Goal: Task Accomplishment & Management: Use online tool/utility

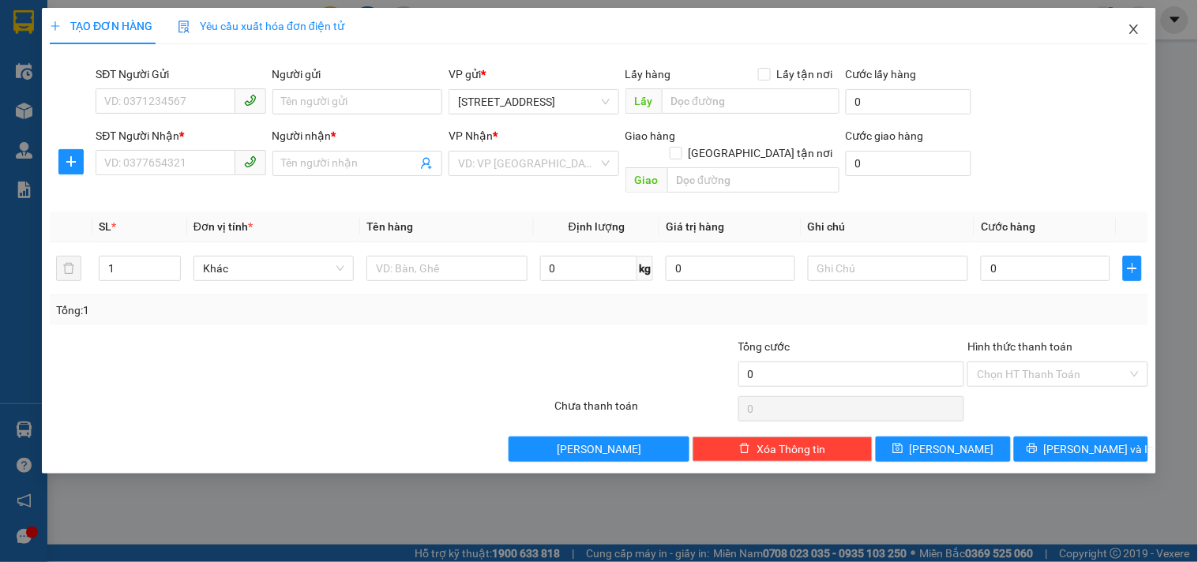
click at [1135, 30] on icon "close" at bounding box center [1134, 28] width 9 height 9
click at [176, 101] on input "SĐT Người Gửi" at bounding box center [165, 100] width 139 height 25
click at [180, 133] on div "0913406107 - thành" at bounding box center [181, 133] width 152 height 17
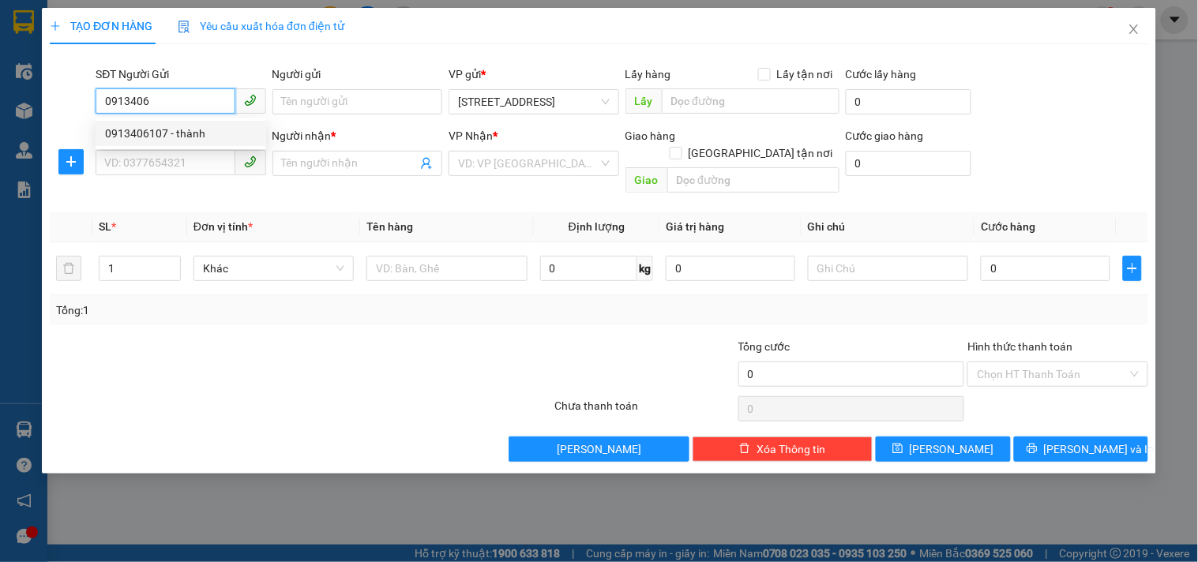
type input "0913406107"
type input "thành"
type input "0913406107"
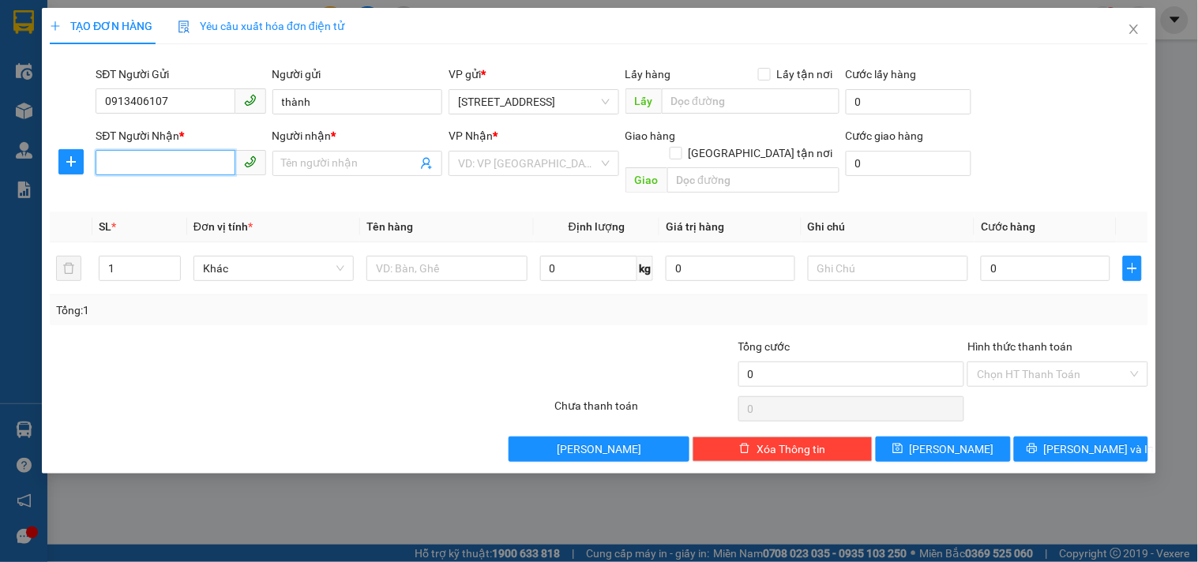
click at [202, 164] on input "SĐT Người Nhận *" at bounding box center [165, 162] width 139 height 25
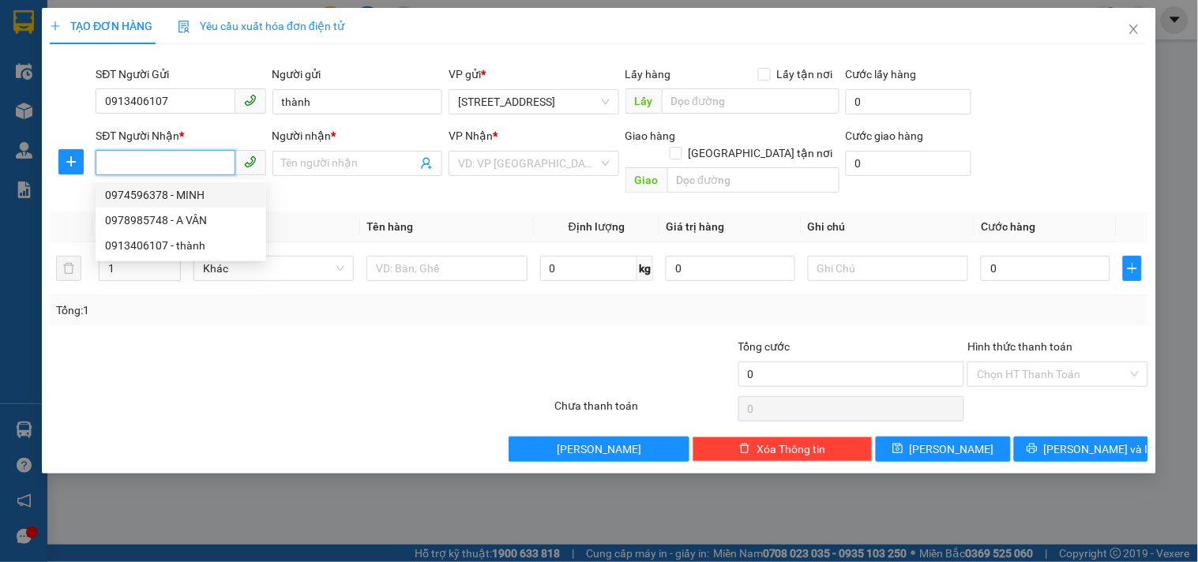
click at [202, 196] on div "0974596378 - MINH" at bounding box center [181, 194] width 152 height 17
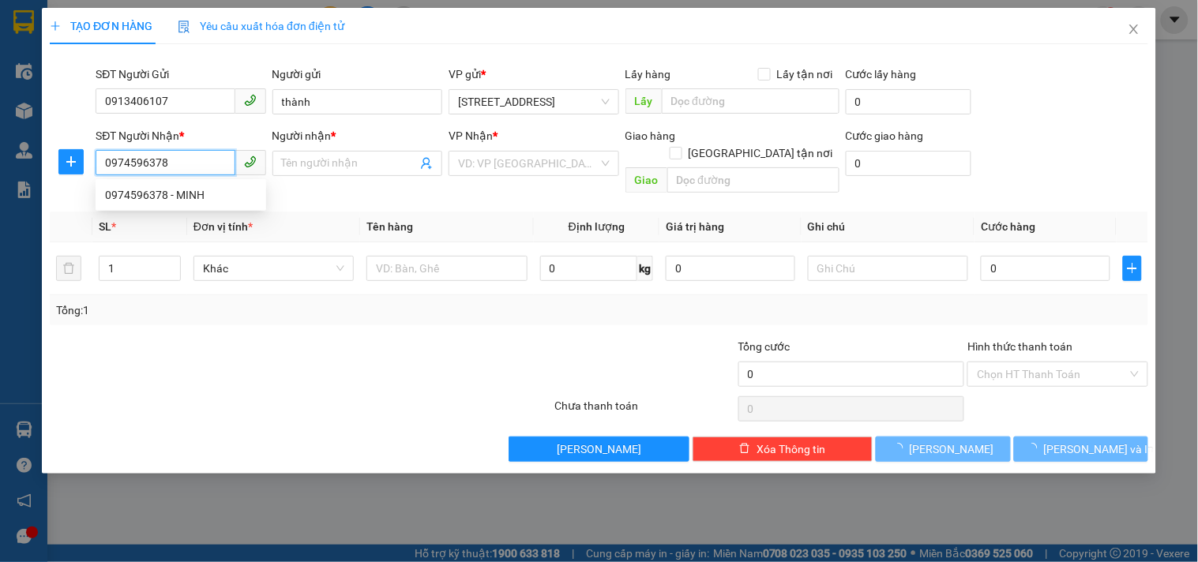
type input "0974596378"
type input "MINH"
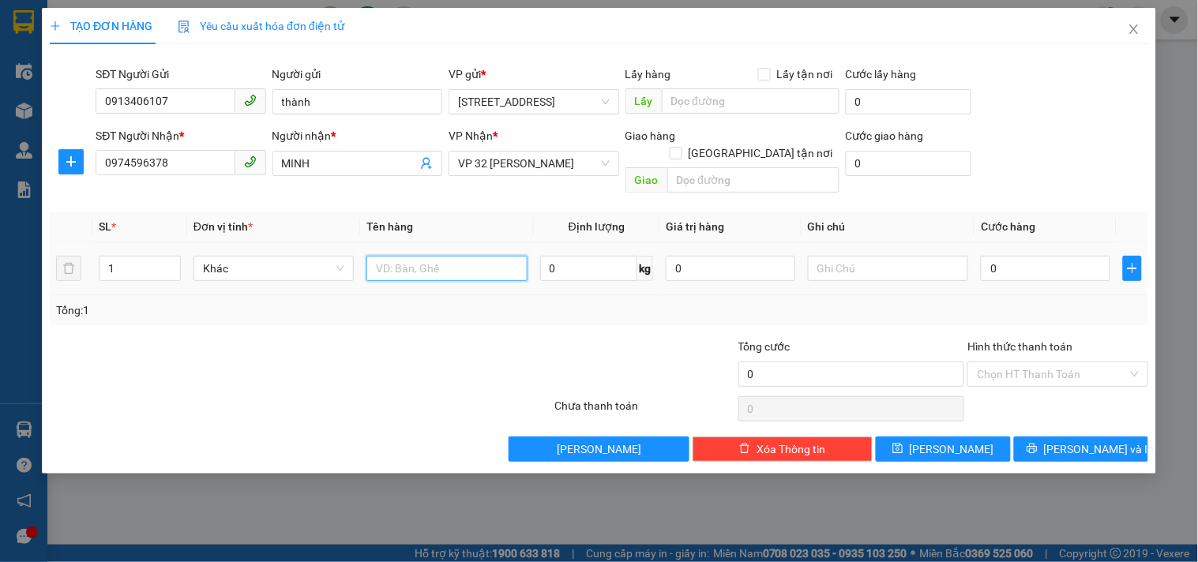
click at [471, 256] on input "text" at bounding box center [447, 268] width 160 height 25
type input "pt"
click at [1009, 256] on input "0" at bounding box center [1046, 268] width 130 height 25
type input "4"
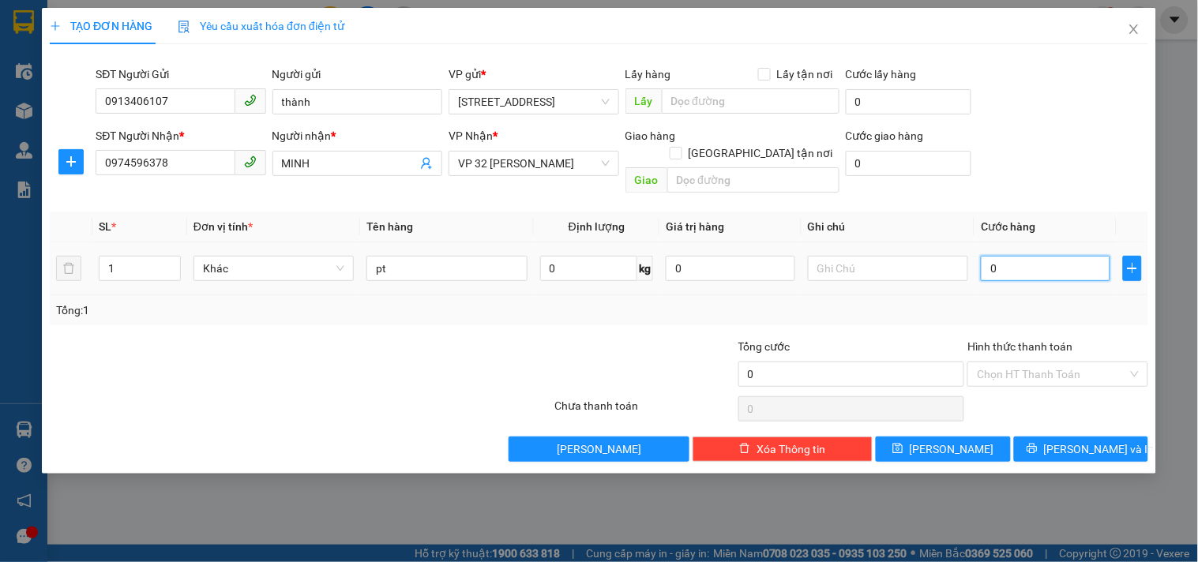
type input "4"
type input "40"
type input "40.000"
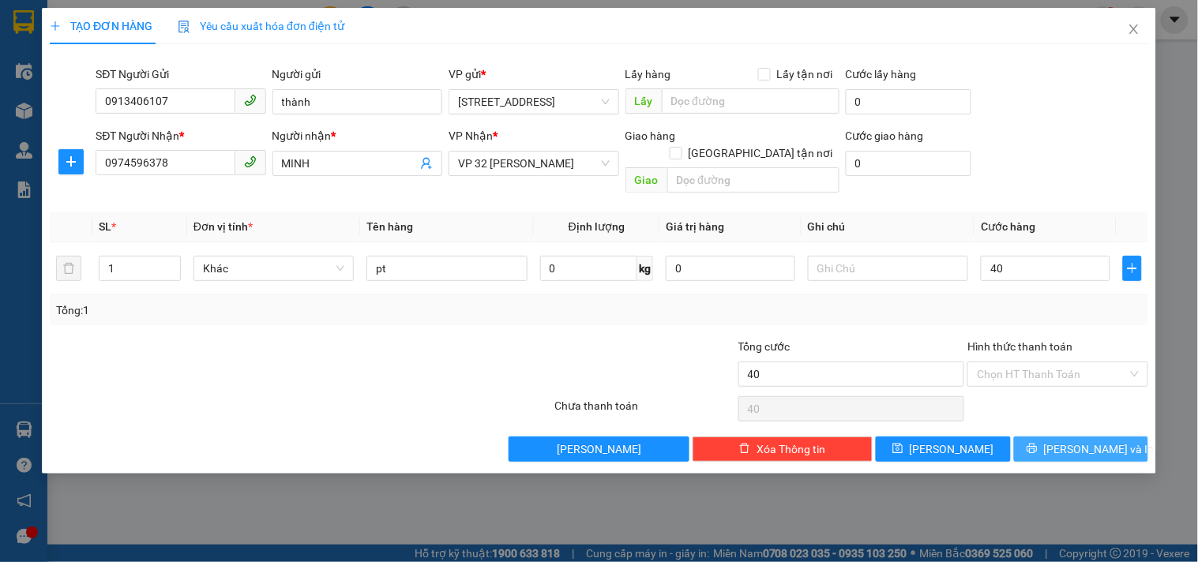
type input "40.000"
click at [1116, 437] on button "[PERSON_NAME] và In" at bounding box center [1081, 449] width 134 height 25
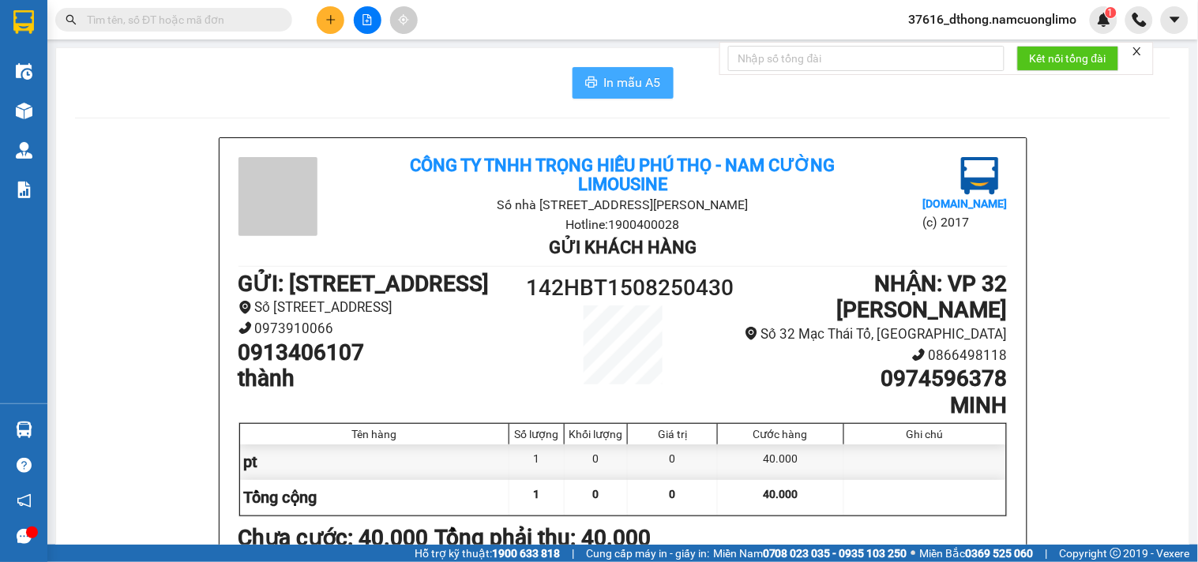
drag, startPoint x: 605, startPoint y: 82, endPoint x: 731, endPoint y: 187, distance: 163.7
click at [606, 81] on span "In mẫu A5" at bounding box center [632, 83] width 57 height 20
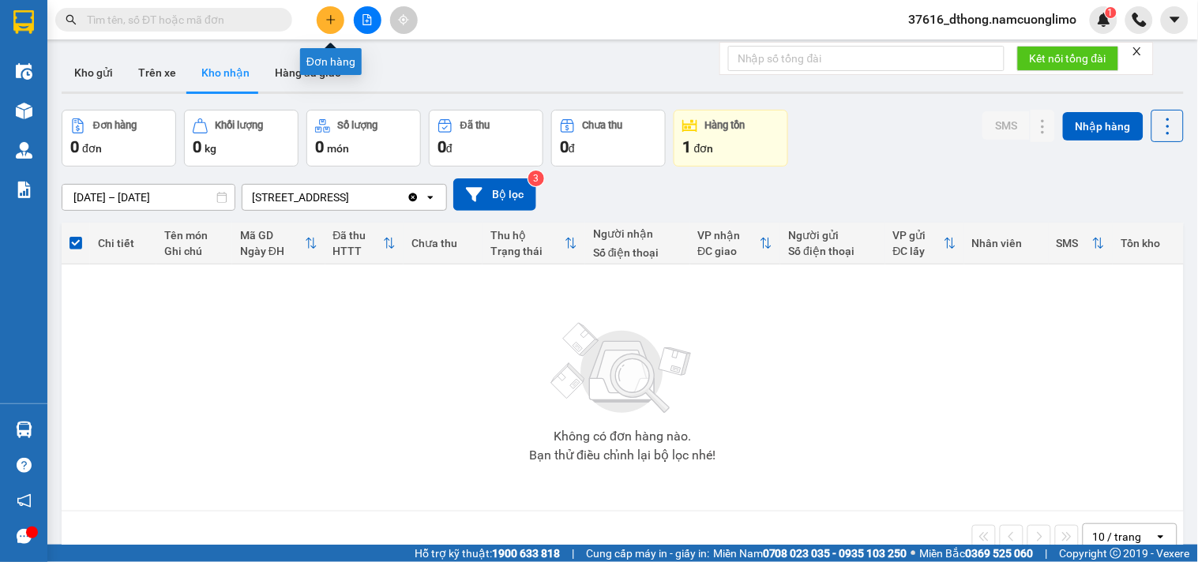
click at [333, 21] on icon "plus" at bounding box center [330, 19] width 11 height 11
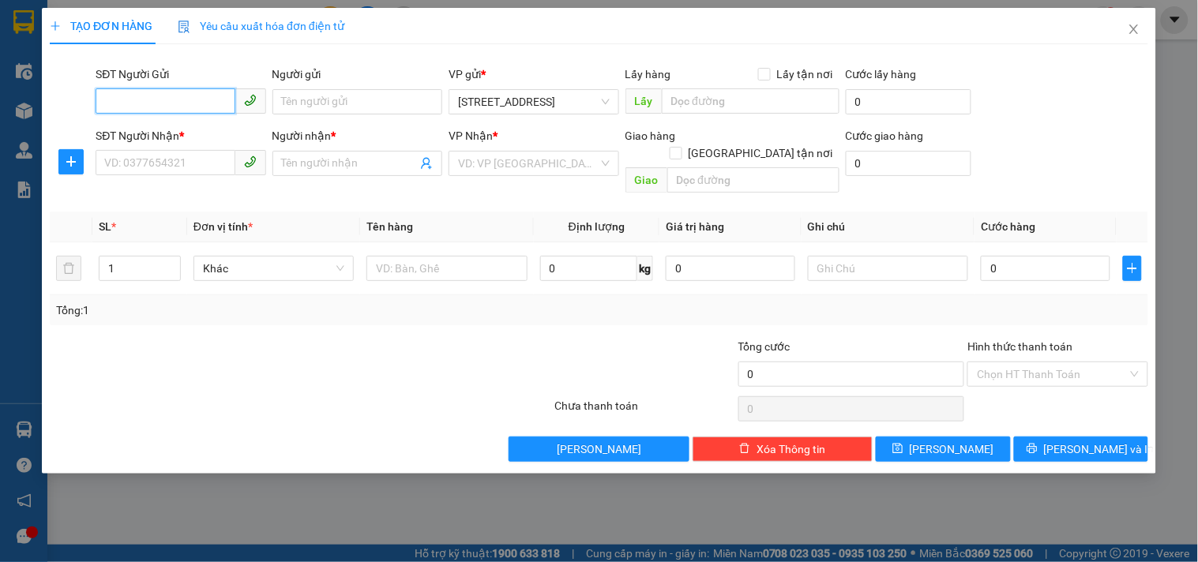
click at [185, 95] on input "SĐT Người Gửi" at bounding box center [165, 100] width 139 height 25
click at [206, 140] on div "0973406107 - ANH THÀNH" at bounding box center [181, 133] width 152 height 17
type input "0973406107"
type input "ANH THÀNH"
type input "0973406107"
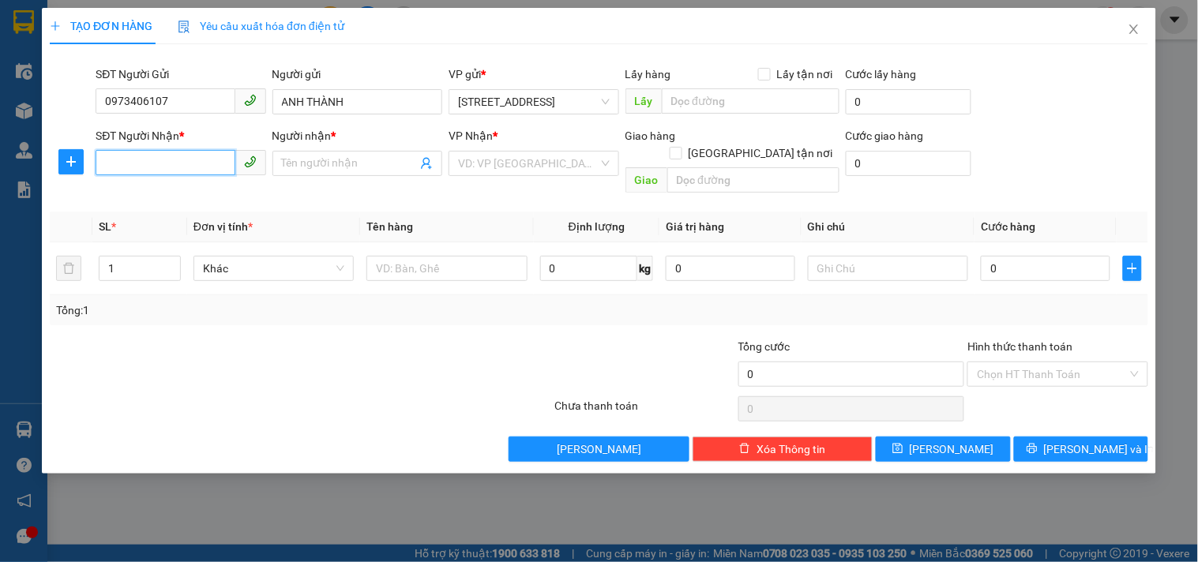
click at [215, 158] on input "SĐT Người Nhận *" at bounding box center [165, 162] width 139 height 25
click at [201, 158] on input "SĐT Người Nhận *" at bounding box center [165, 162] width 139 height 25
type input "0903450918"
click at [364, 145] on div "Người nhận *" at bounding box center [358, 139] width 170 height 24
click at [365, 151] on span at bounding box center [358, 163] width 170 height 25
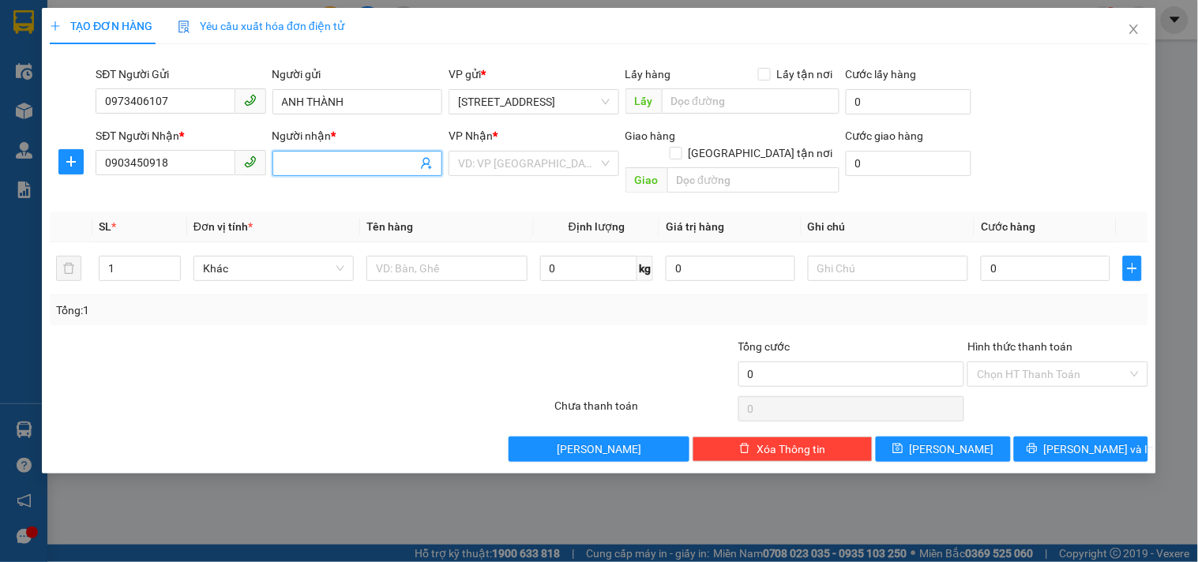
click at [344, 168] on input "Người nhận *" at bounding box center [349, 163] width 135 height 17
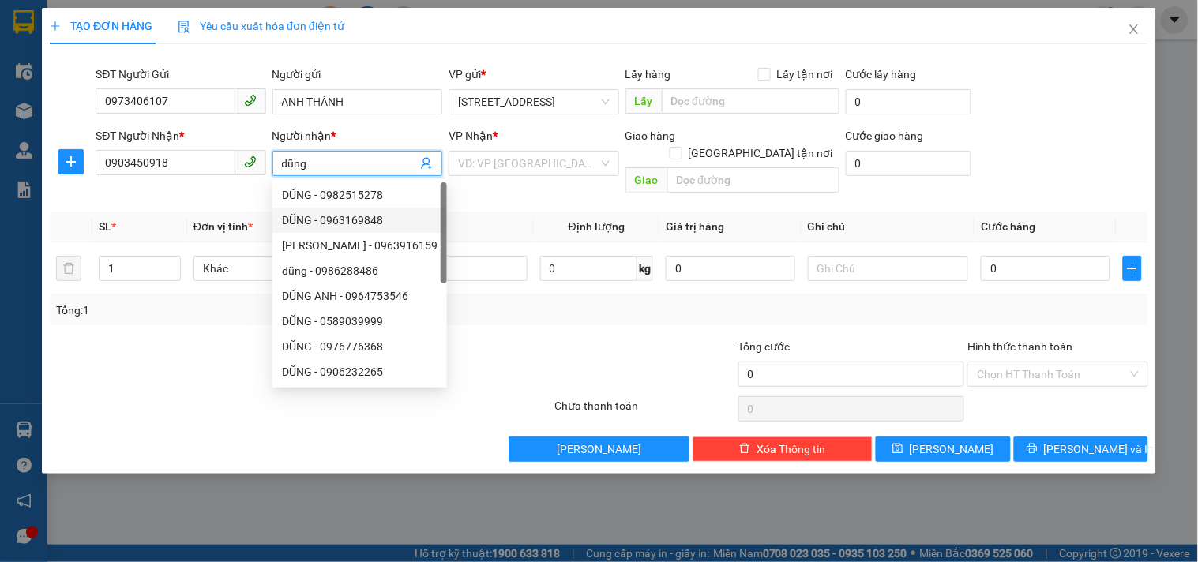
type input "dũng"
click at [526, 212] on th "Tên hàng" at bounding box center [446, 227] width 173 height 31
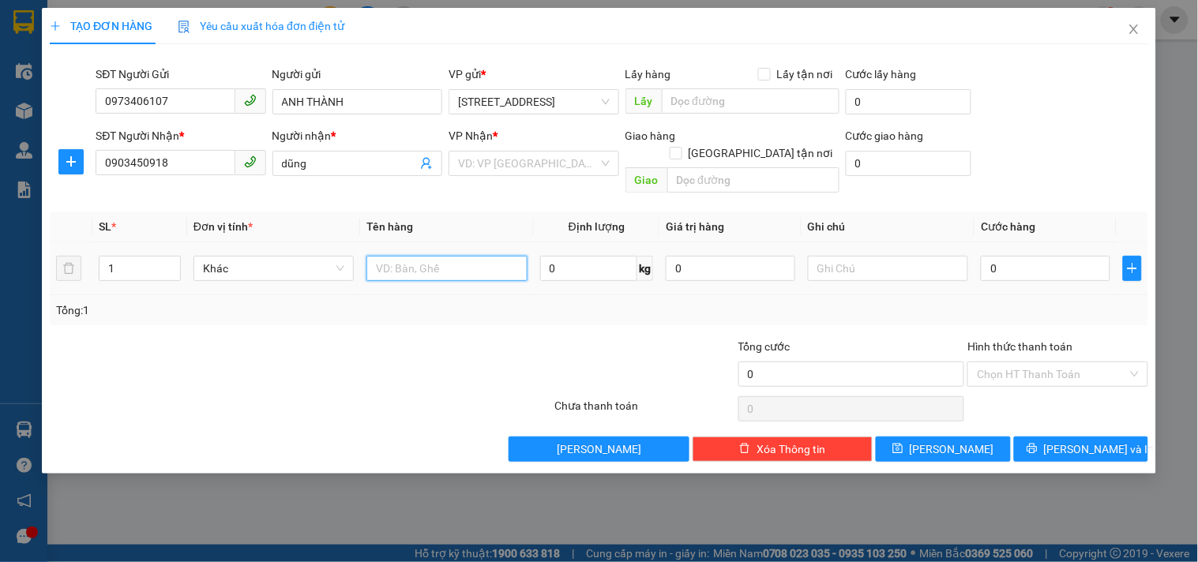
click at [460, 256] on input "text" at bounding box center [447, 268] width 160 height 25
type input "PT"
click at [1014, 256] on input "0" at bounding box center [1046, 268] width 130 height 25
type input "4"
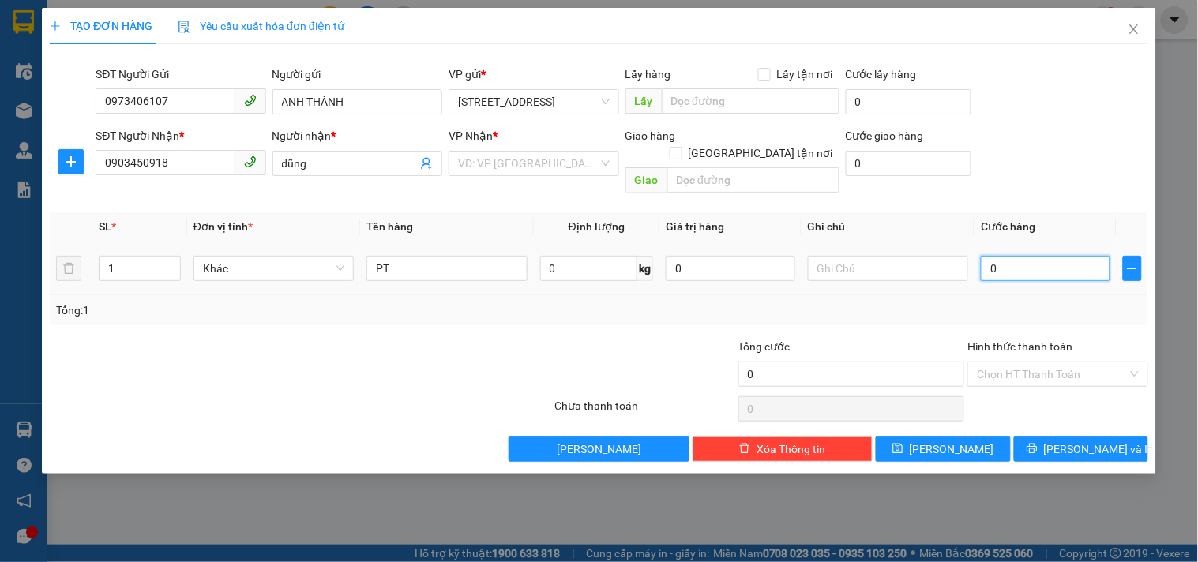
type input "4"
type input "40"
type input "40.000"
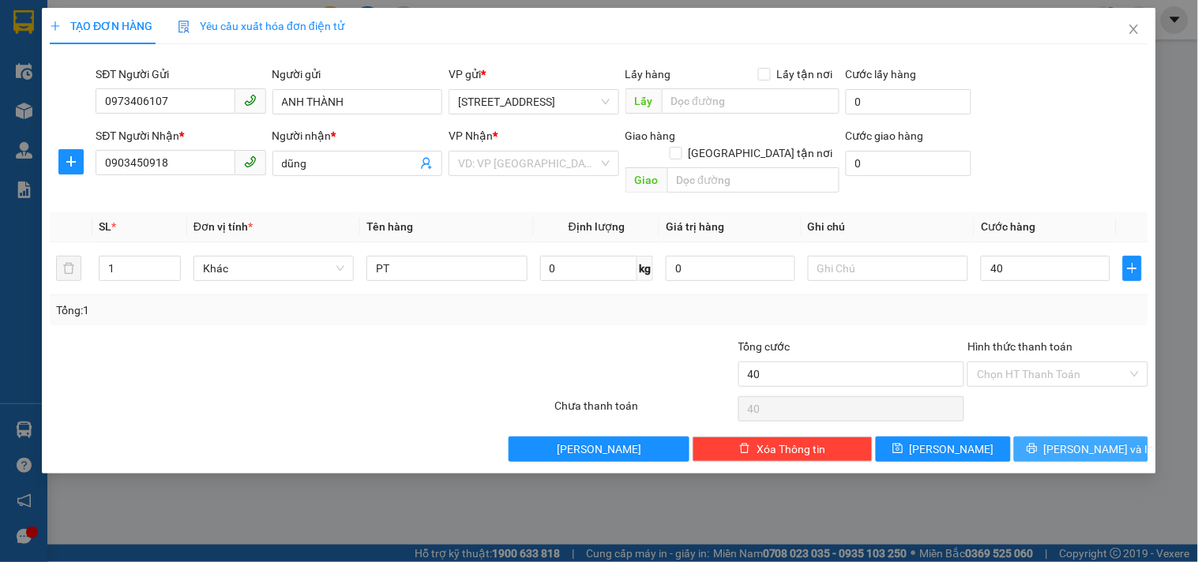
type input "40.000"
click at [1120, 437] on button "[PERSON_NAME] và In" at bounding box center [1081, 449] width 134 height 25
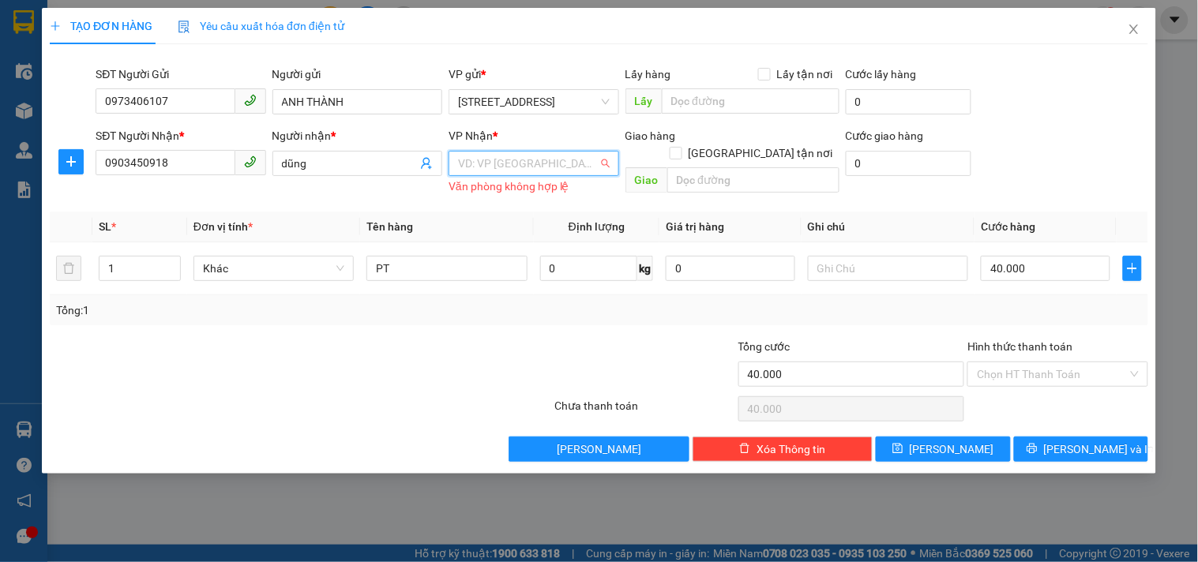
click at [543, 155] on input "search" at bounding box center [528, 164] width 140 height 24
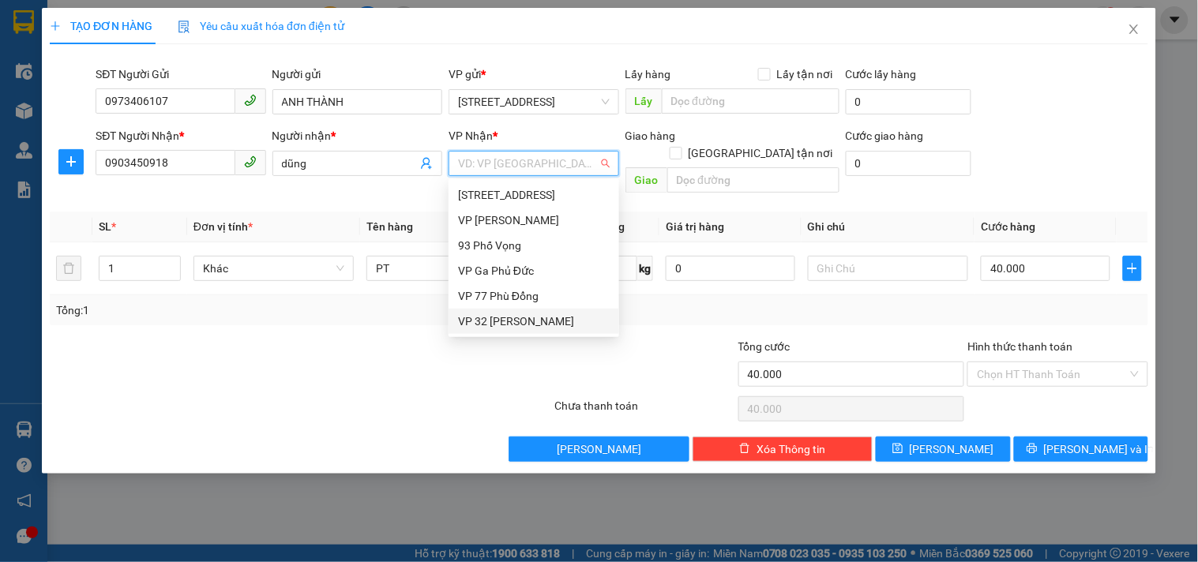
click at [535, 321] on div "VP 32 [PERSON_NAME]" at bounding box center [534, 321] width 152 height 17
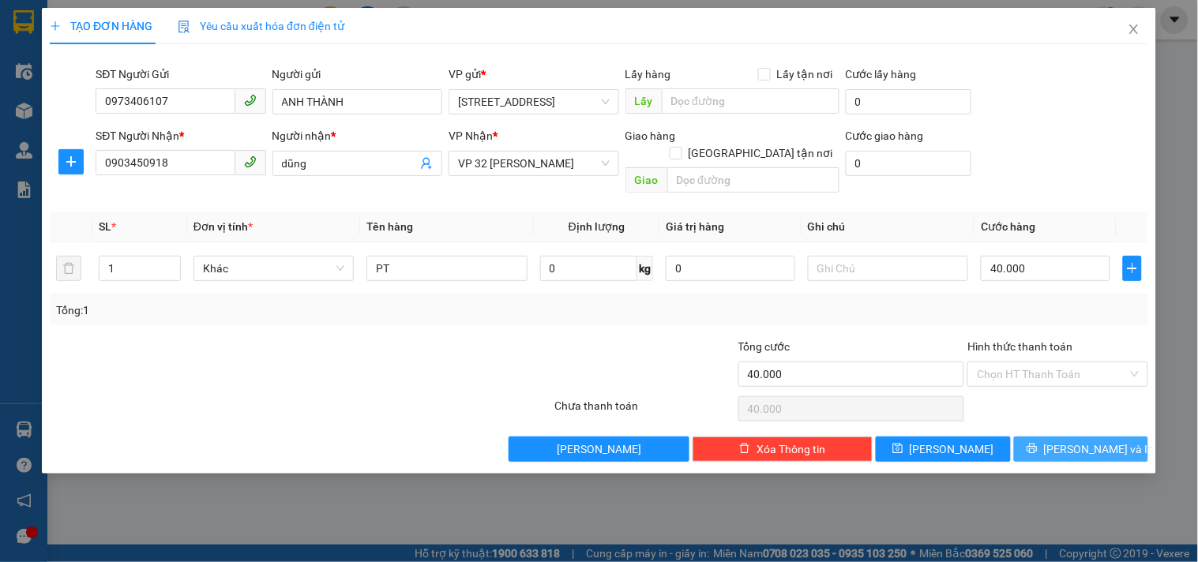
click at [1077, 441] on span "[PERSON_NAME] và In" at bounding box center [1099, 449] width 111 height 17
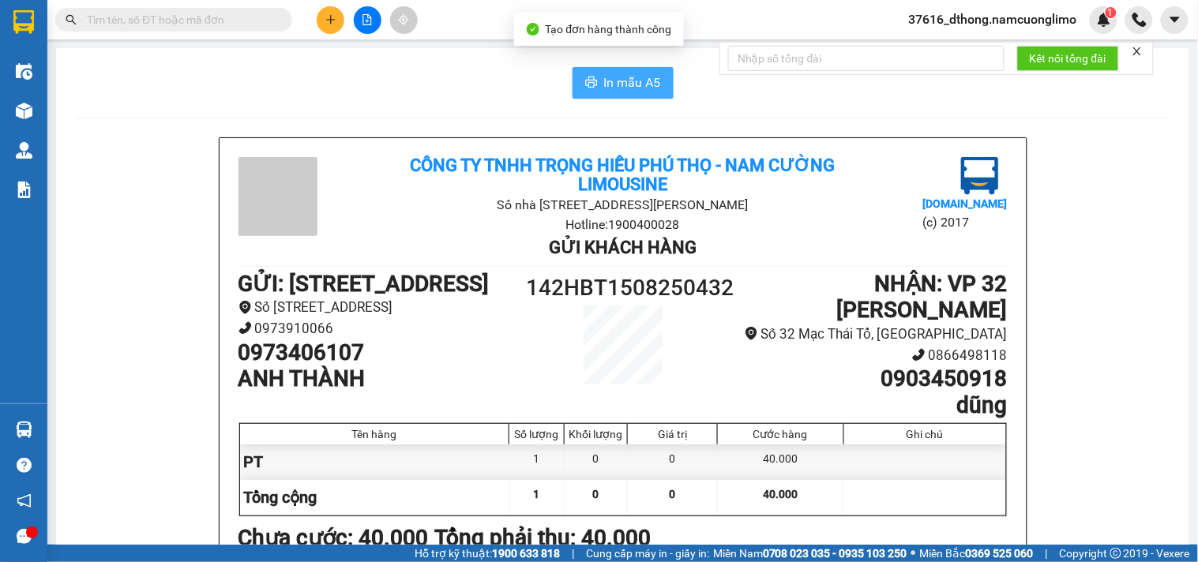
click at [616, 92] on span "In mẫu A5" at bounding box center [632, 83] width 57 height 20
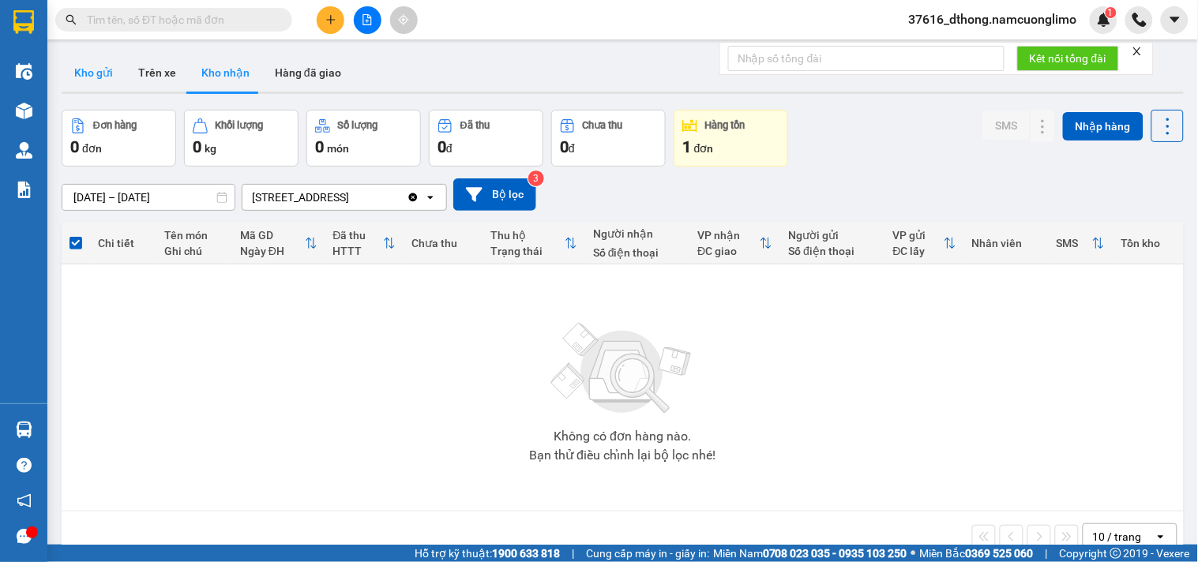
click at [101, 69] on button "Kho gửi" at bounding box center [94, 73] width 64 height 38
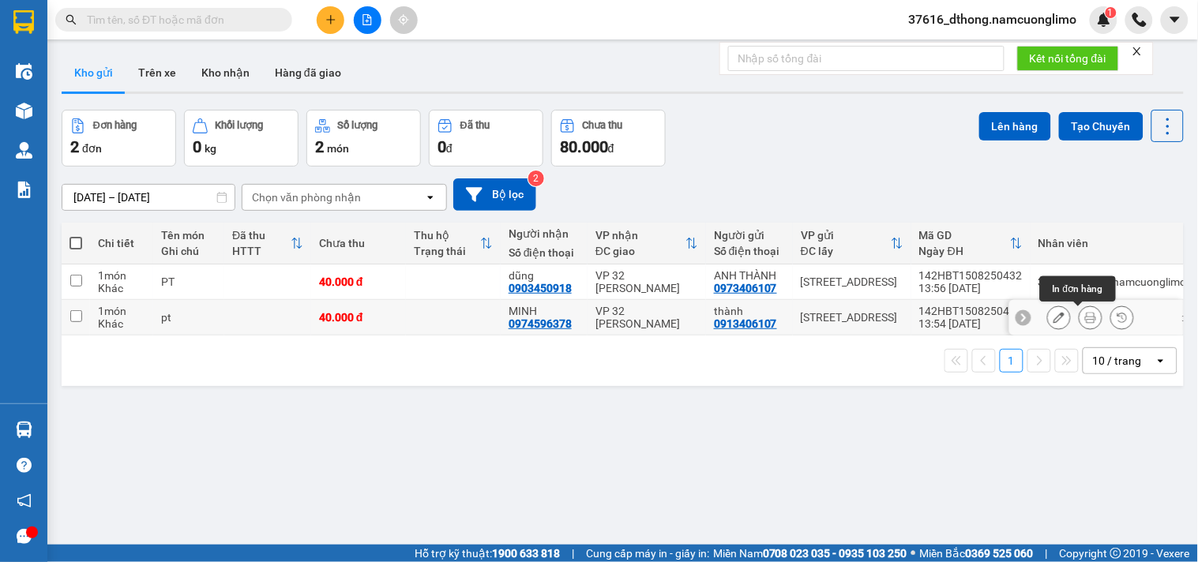
click at [1085, 322] on icon at bounding box center [1090, 317] width 11 height 11
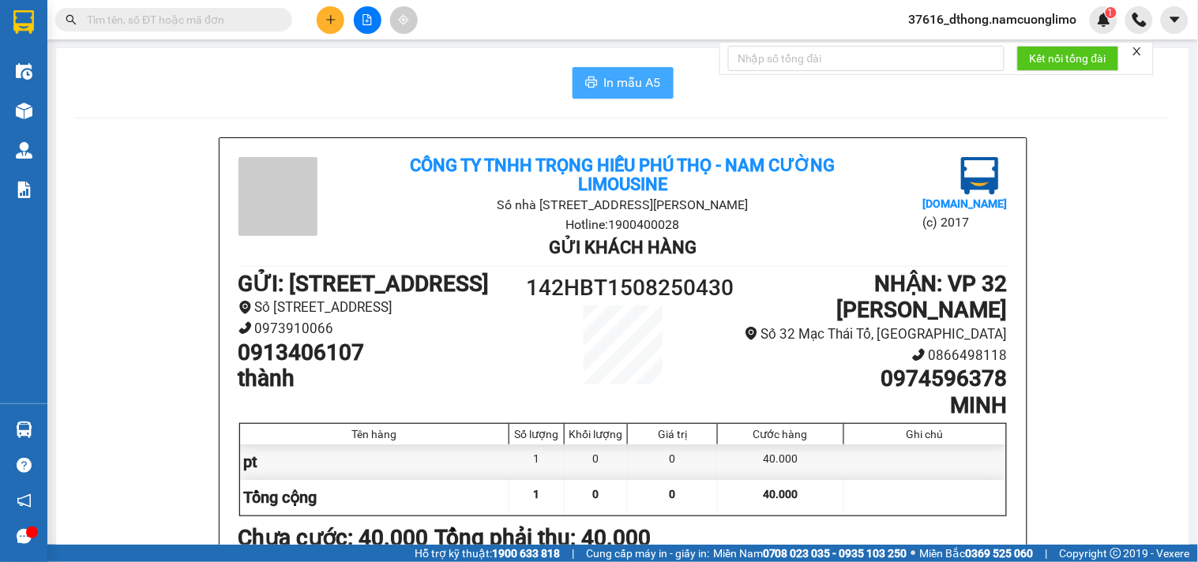
click at [618, 70] on button "In mẫu A5" at bounding box center [623, 83] width 101 height 32
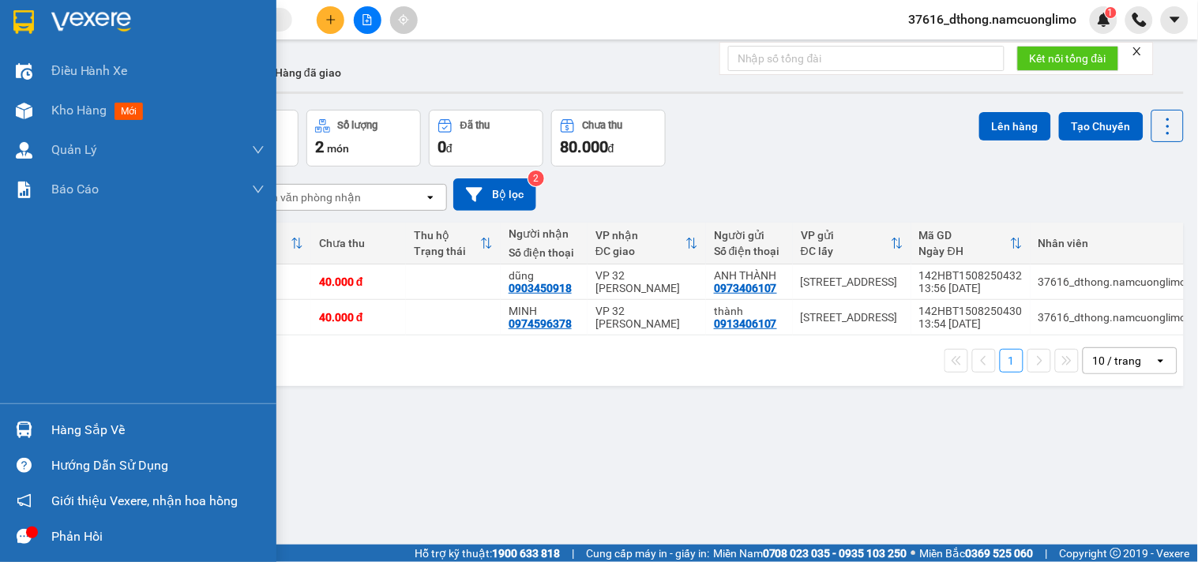
click at [113, 425] on div "Hàng sắp về" at bounding box center [157, 431] width 213 height 24
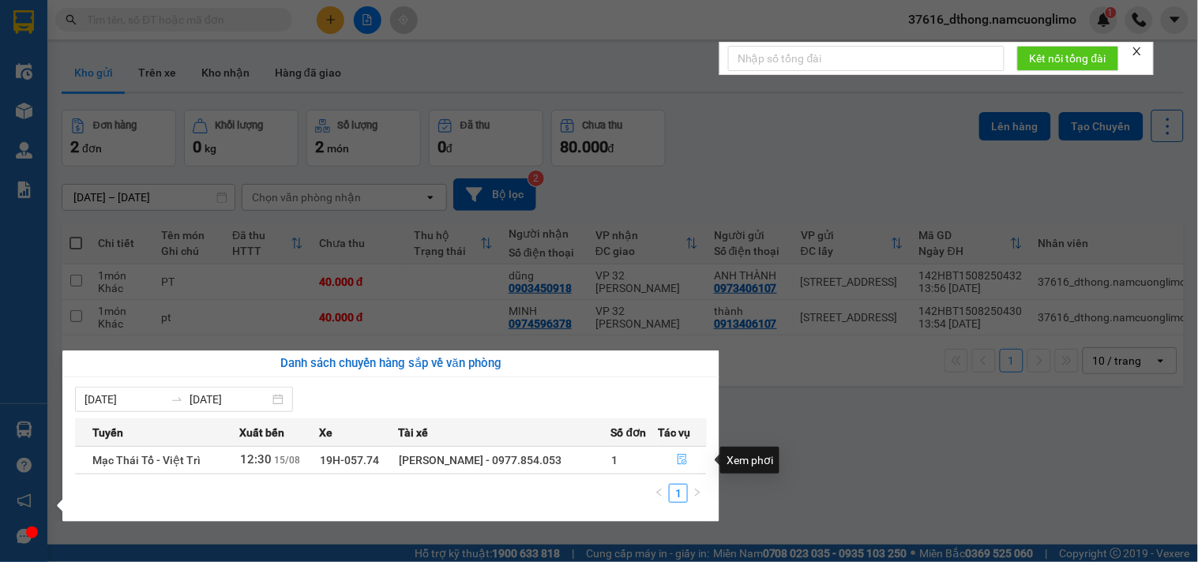
click at [681, 459] on icon "file-done" at bounding box center [682, 459] width 11 height 11
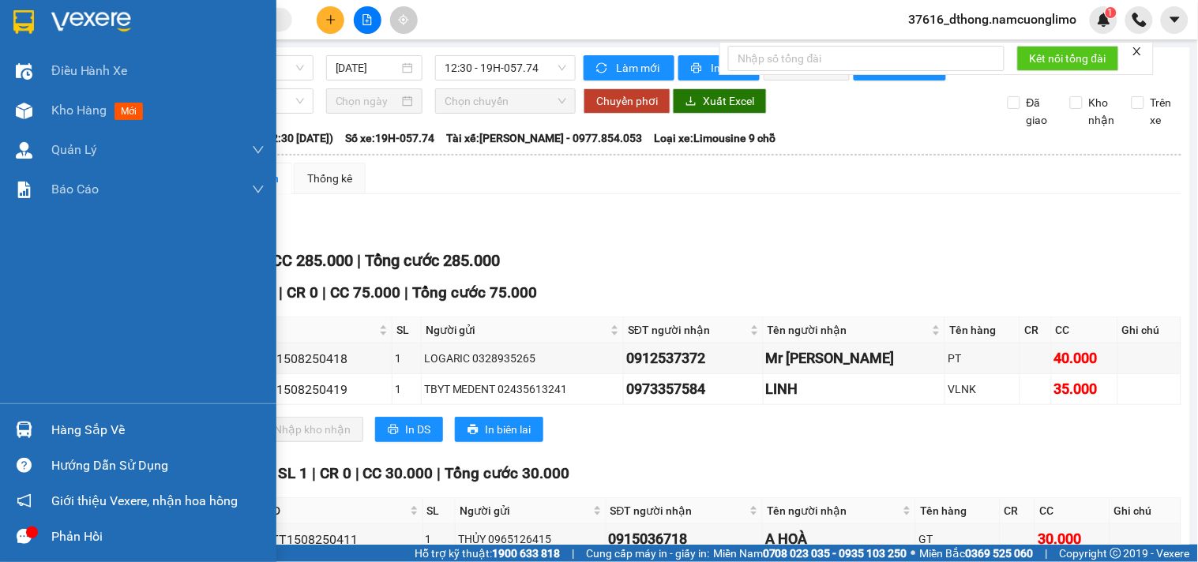
click at [29, 32] on img at bounding box center [23, 22] width 21 height 24
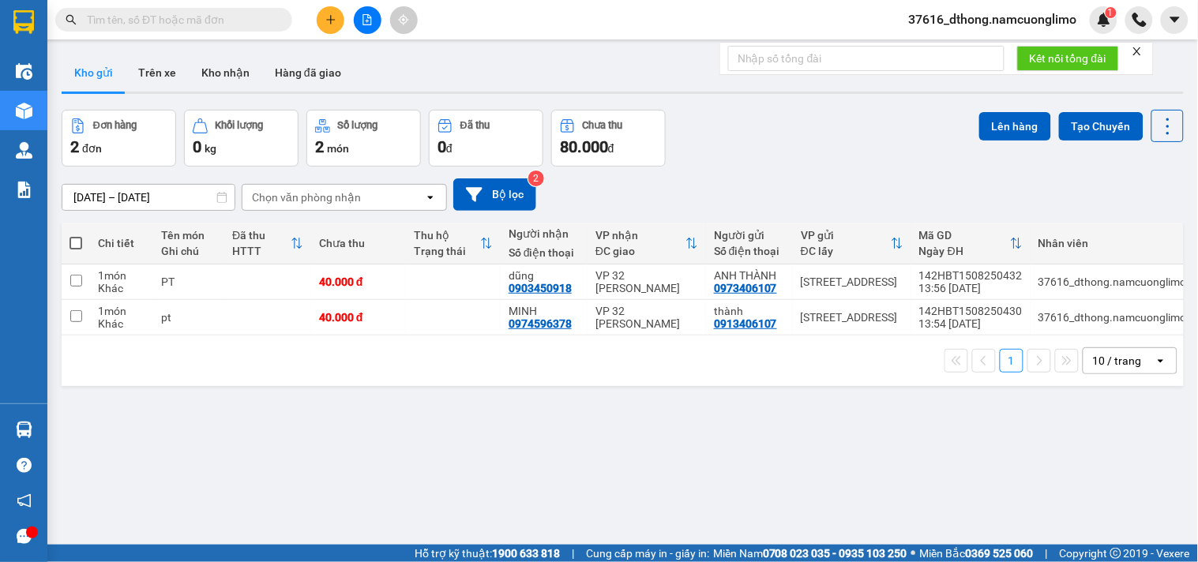
click at [829, 130] on div "Đơn hàng 2 đơn Khối lượng 0 kg Số lượng 2 món Đã thu 0 đ Chưa thu 80.000 đ Lên …" at bounding box center [623, 138] width 1122 height 57
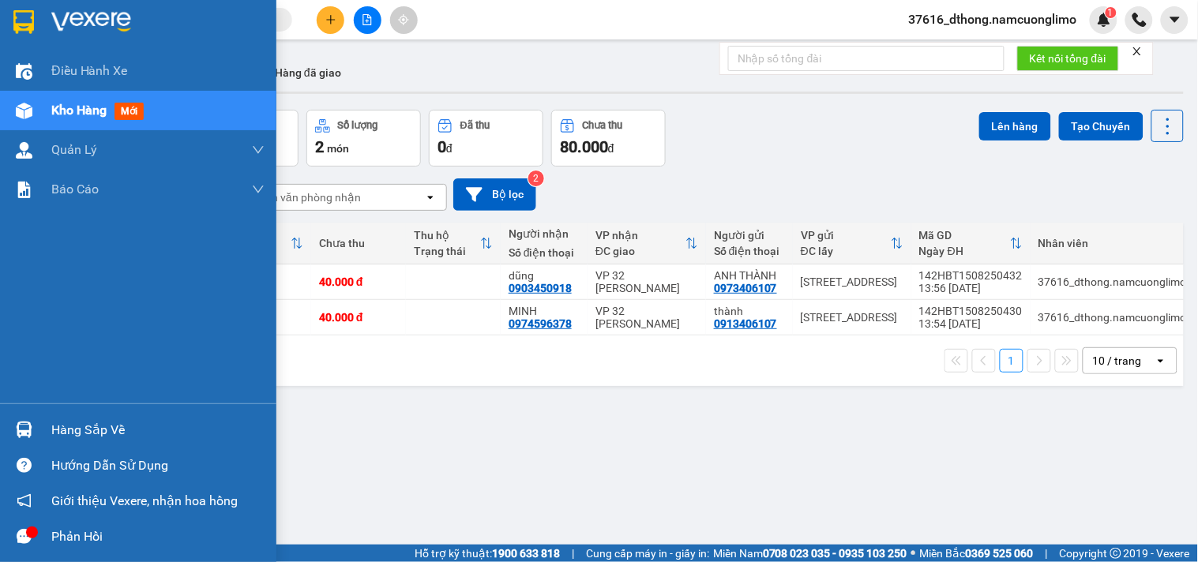
click at [91, 442] on div "Hàng sắp về" at bounding box center [138, 430] width 276 height 36
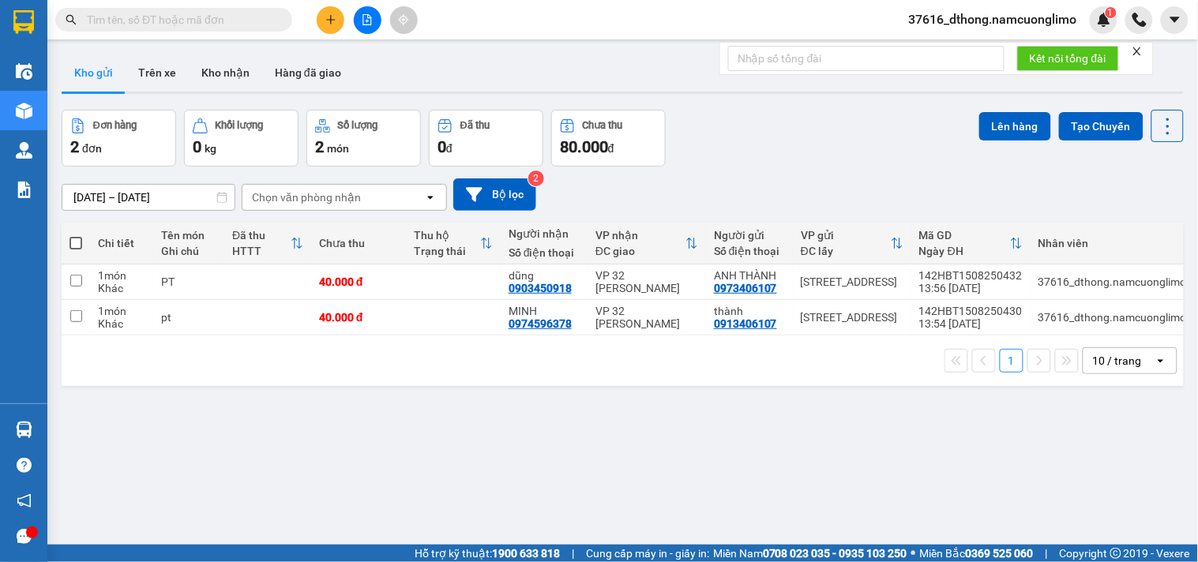
click at [856, 148] on section "Kết quả tìm kiếm ( 9 ) Bộ lọc Mã ĐH Trạng thái Món hàng Tổng cước Chưa cước Ngư…" at bounding box center [599, 281] width 1198 height 562
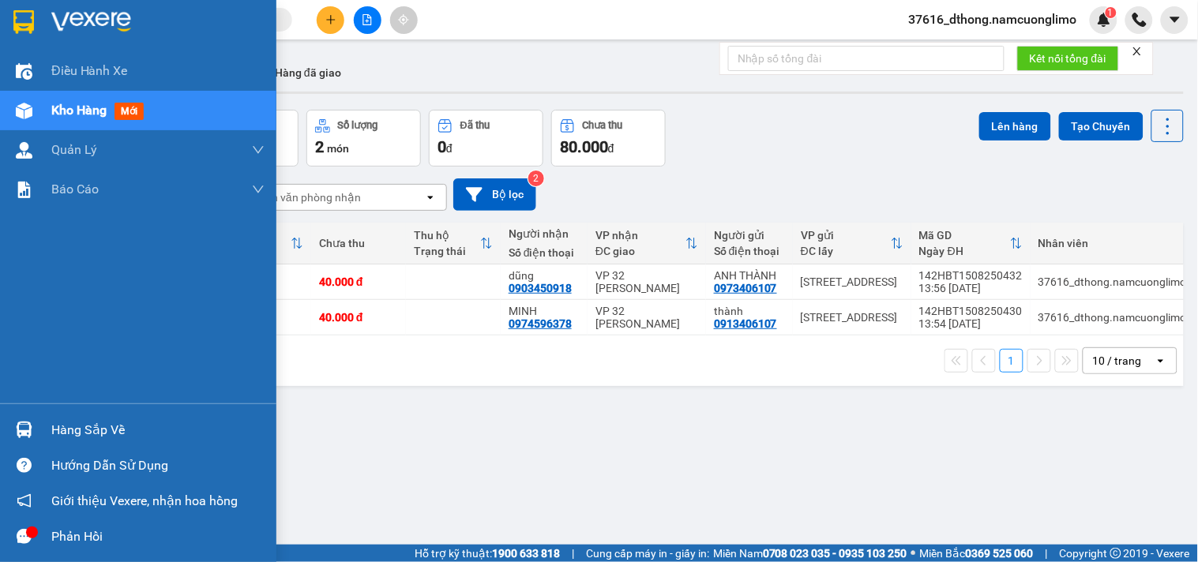
click at [106, 432] on div "Hàng sắp về" at bounding box center [157, 431] width 213 height 24
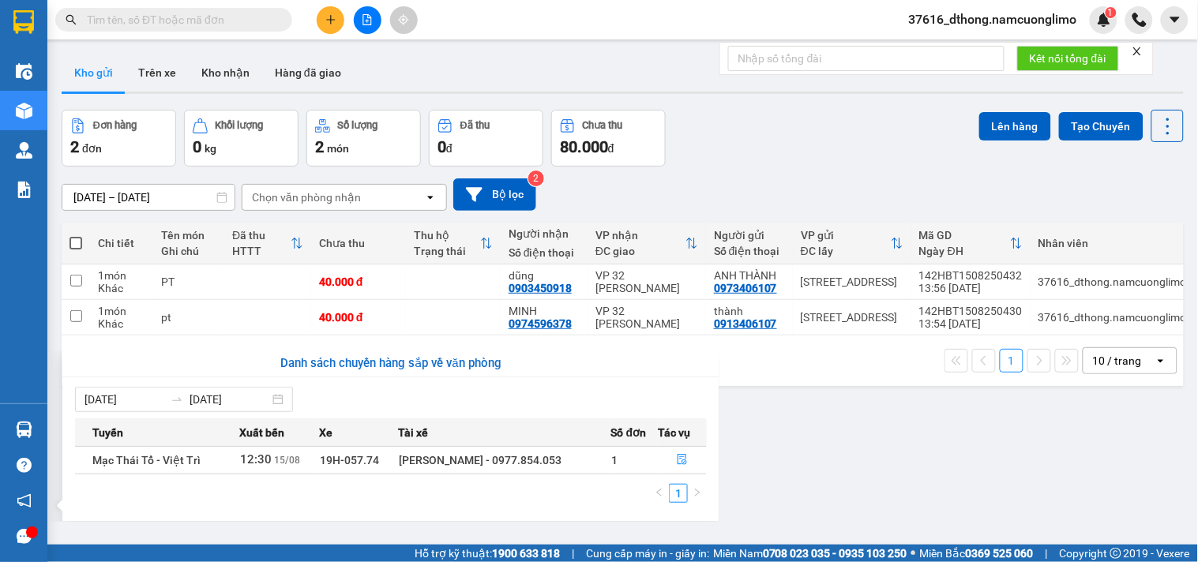
click at [893, 458] on section "Kết quả tìm kiếm ( 9 ) Bộ lọc Mã ĐH Trạng thái Món hàng Tổng cước Chưa cước Ngư…" at bounding box center [599, 281] width 1198 height 562
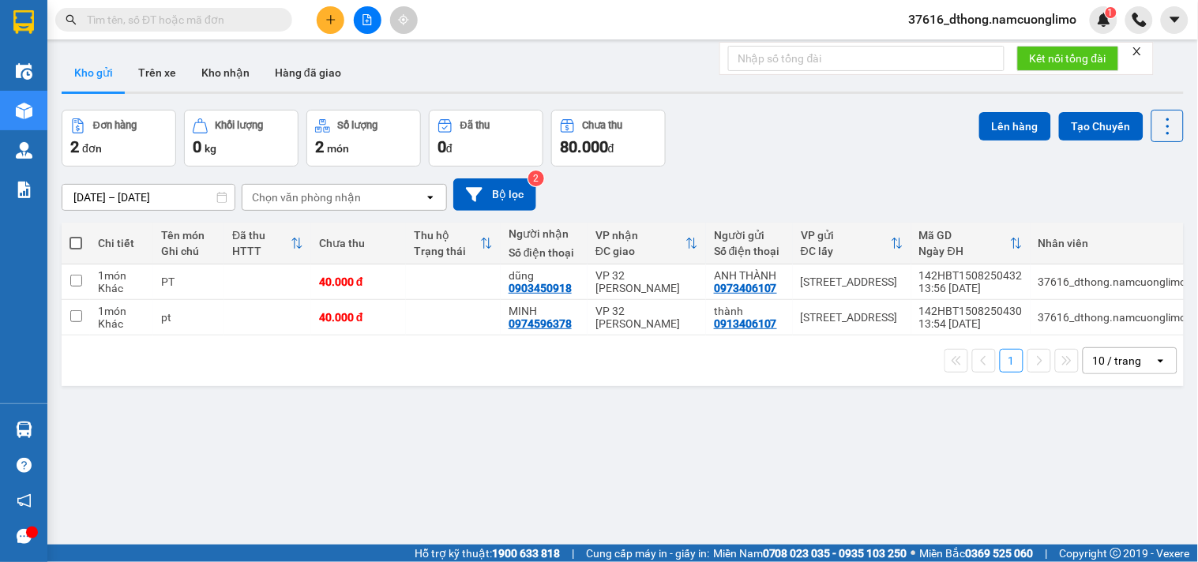
click at [851, 135] on div "Đơn hàng 2 đơn Khối lượng 0 kg Số lượng 2 món Đã thu 0 đ Chưa thu 80.000 đ Lên …" at bounding box center [623, 138] width 1122 height 57
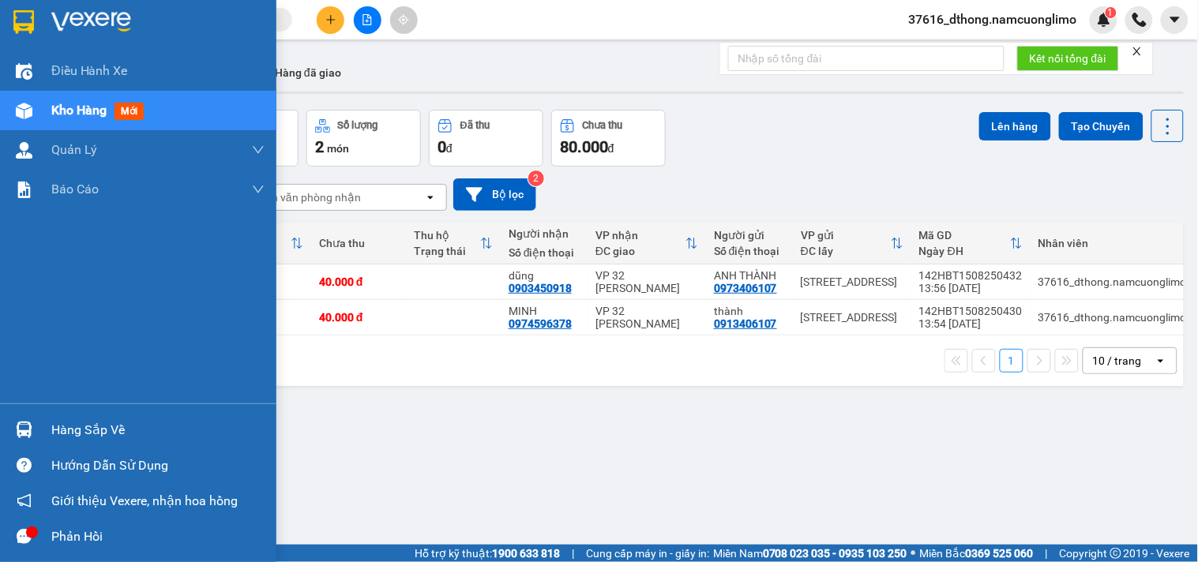
click at [72, 422] on div "Hàng sắp về" at bounding box center [157, 431] width 213 height 24
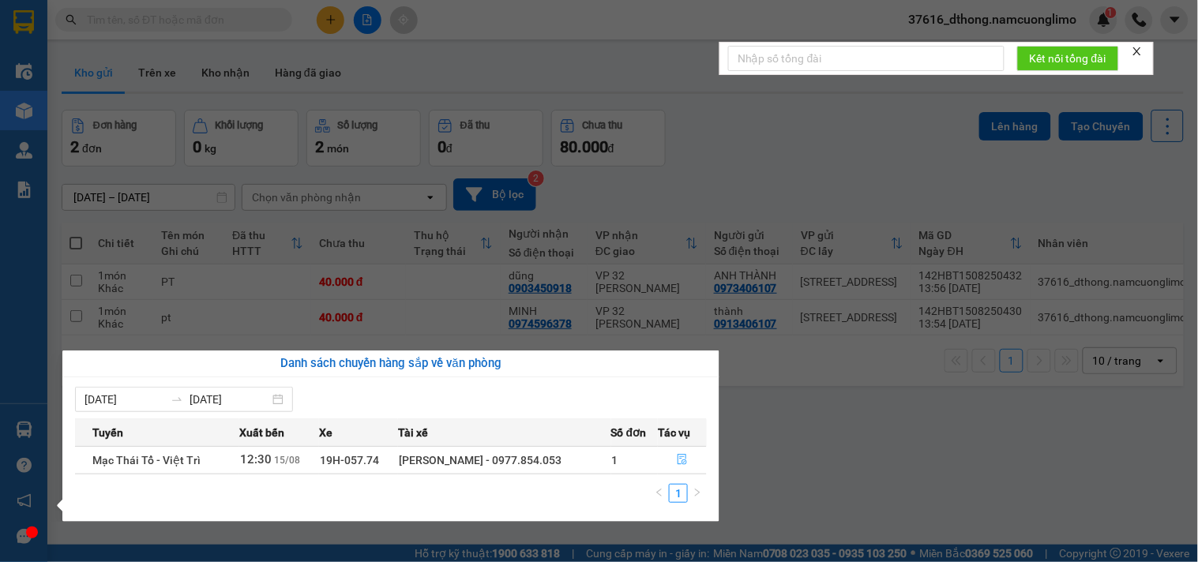
click at [682, 459] on icon "file-done" at bounding box center [682, 459] width 11 height 11
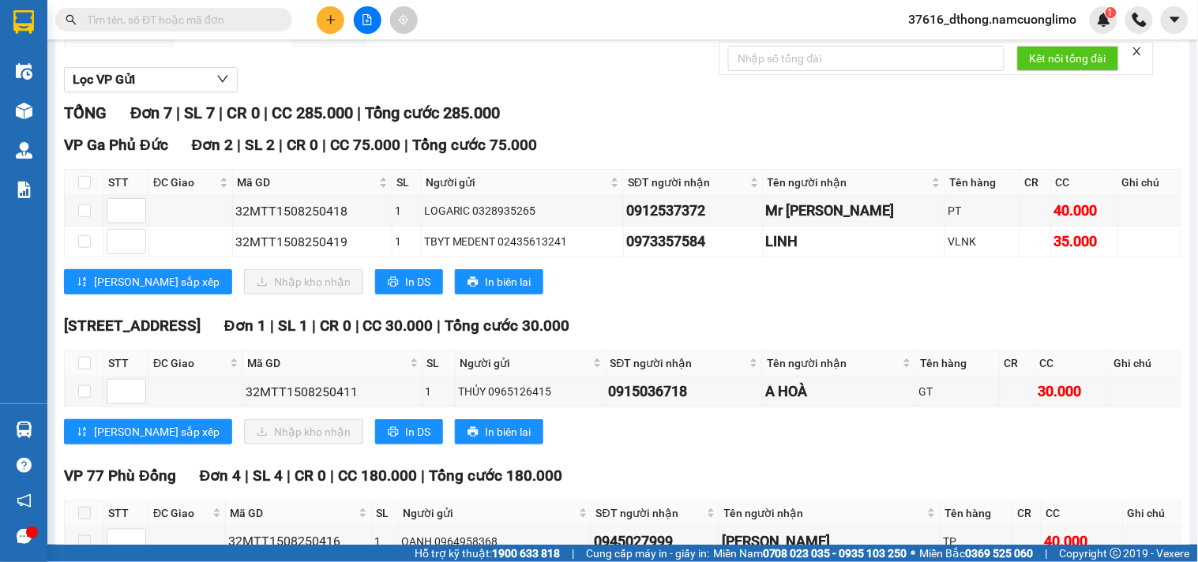
scroll to position [175, 0]
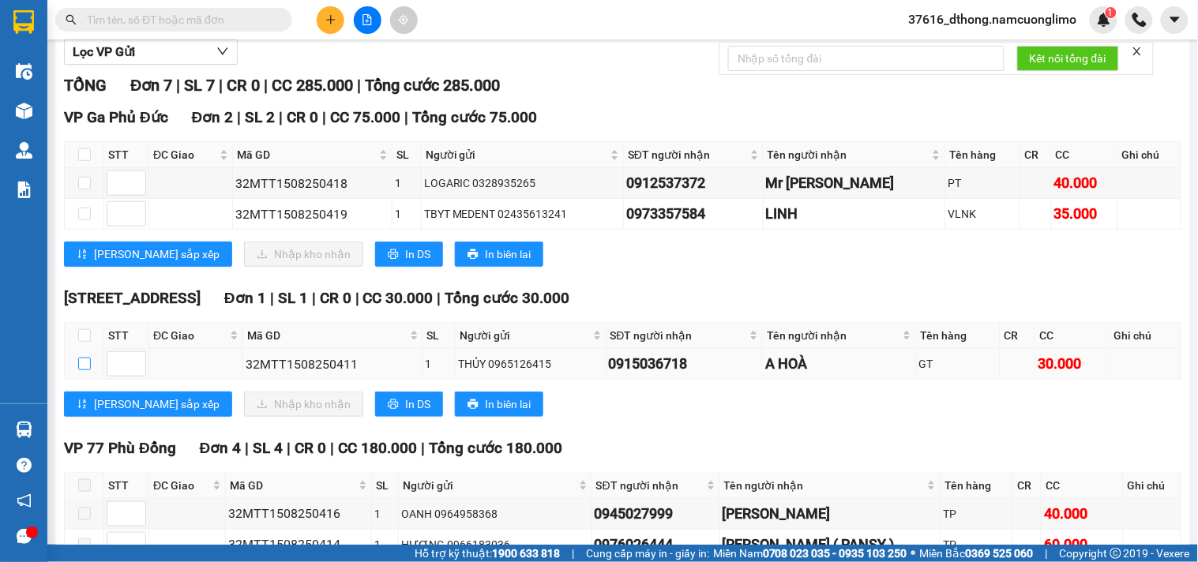
click at [81, 370] on input "checkbox" at bounding box center [84, 364] width 13 height 13
checkbox input "true"
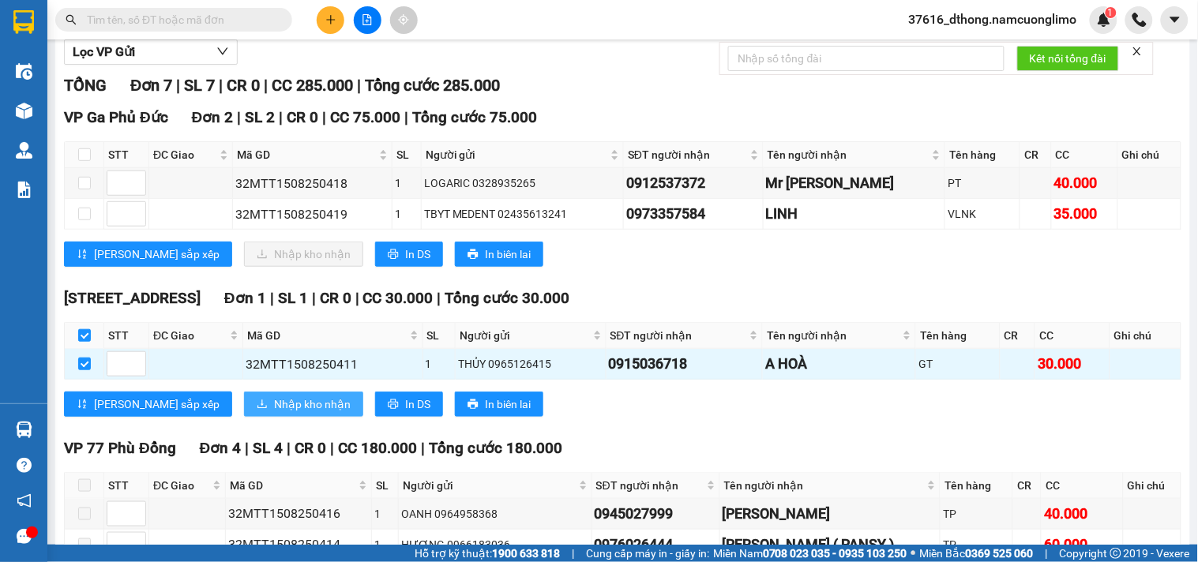
click at [274, 413] on span "Nhập kho nhận" at bounding box center [312, 404] width 77 height 17
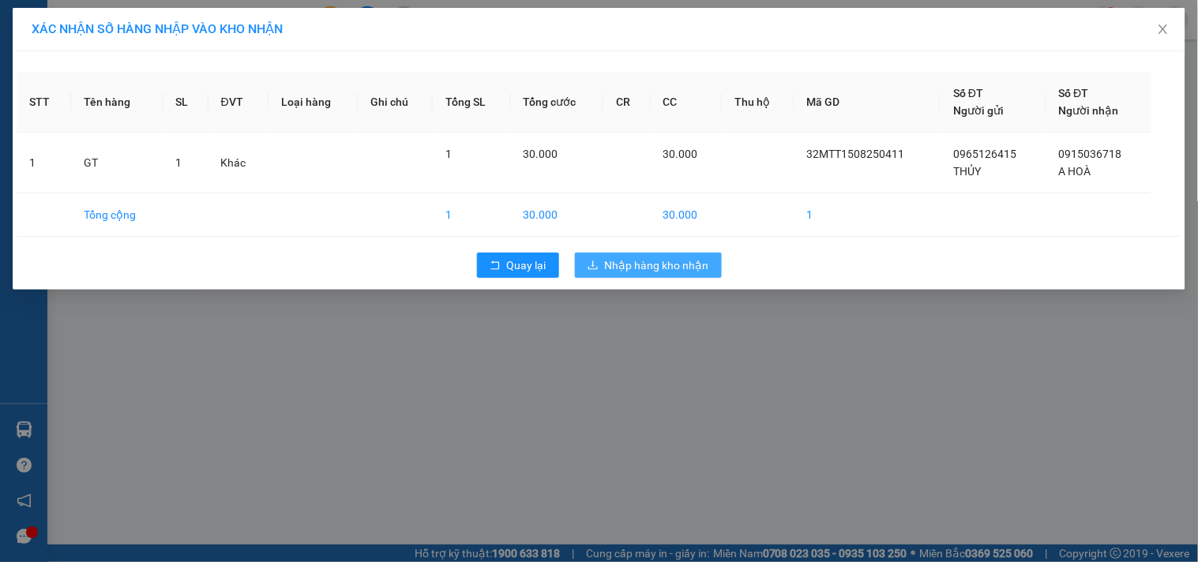
click at [641, 266] on span "Nhập hàng kho nhận" at bounding box center [657, 265] width 104 height 17
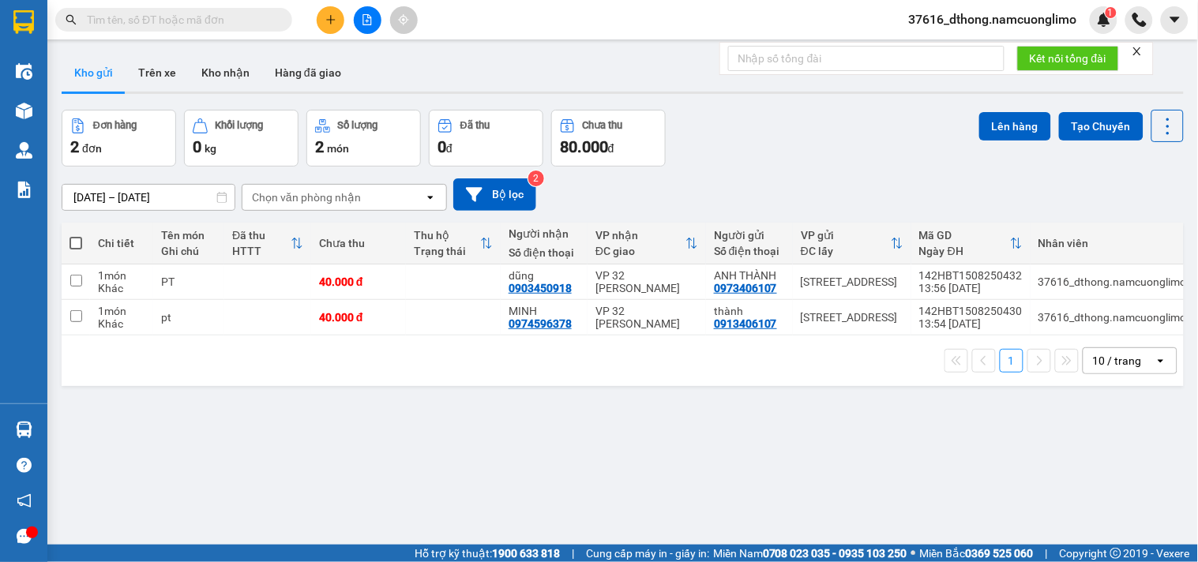
click at [814, 150] on div "Đơn hàng 2 đơn Khối lượng 0 kg Số lượng 2 món Đã thu 0 đ Chưa thu 80.000 đ Lên …" at bounding box center [623, 138] width 1122 height 57
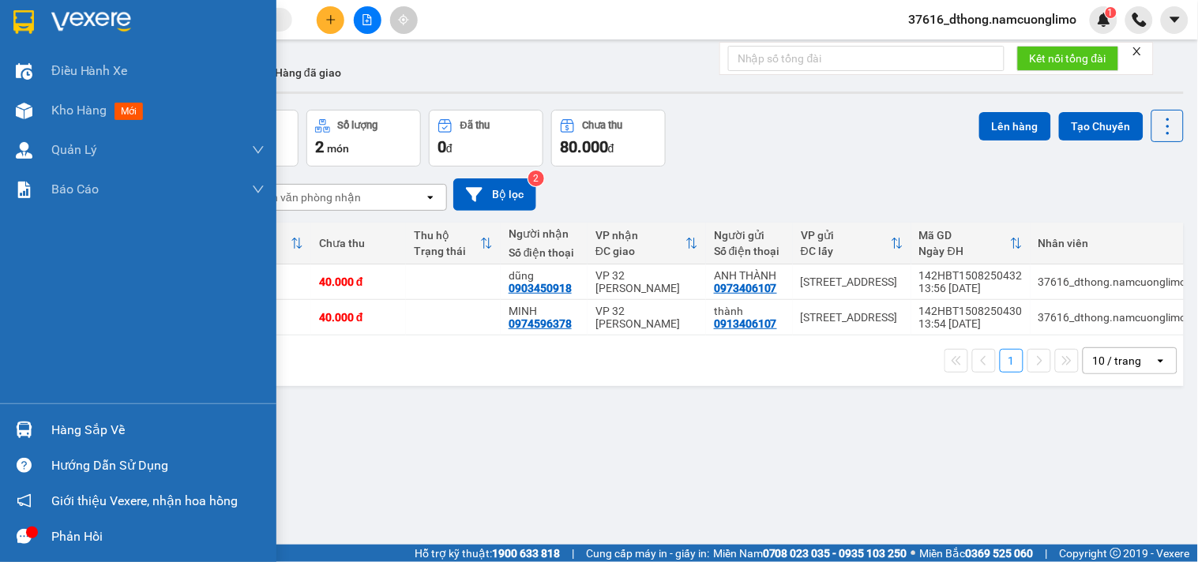
click at [100, 430] on div "Hàng sắp về" at bounding box center [157, 431] width 213 height 24
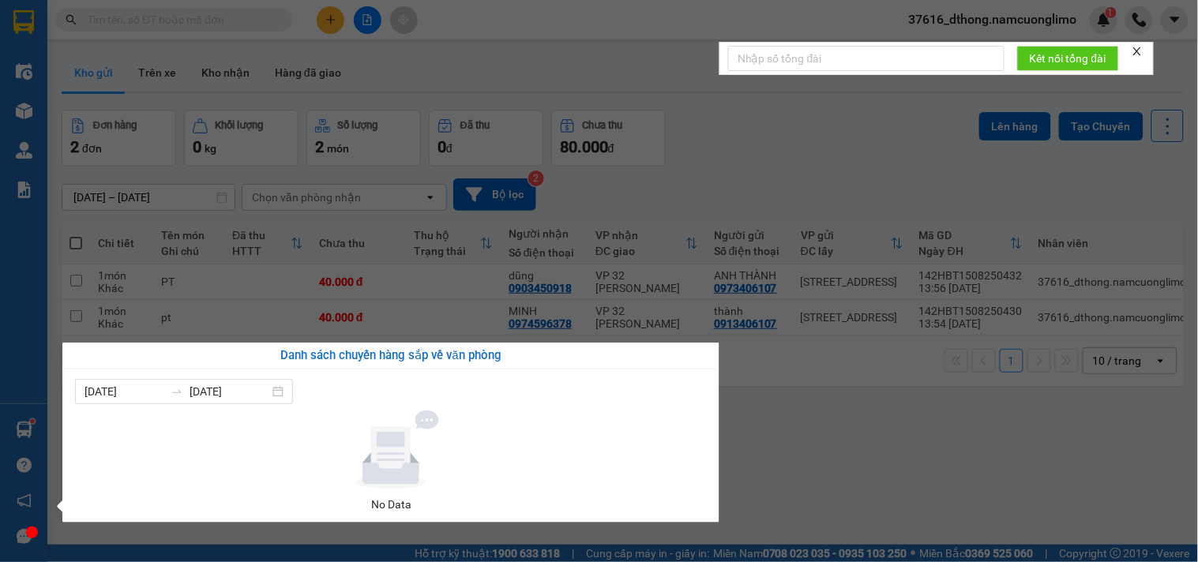
click at [921, 148] on section "Kết quả tìm kiếm ( 9 ) Bộ lọc Mã ĐH Trạng thái Món hàng Tổng cước Chưa cước Ngư…" at bounding box center [599, 281] width 1198 height 562
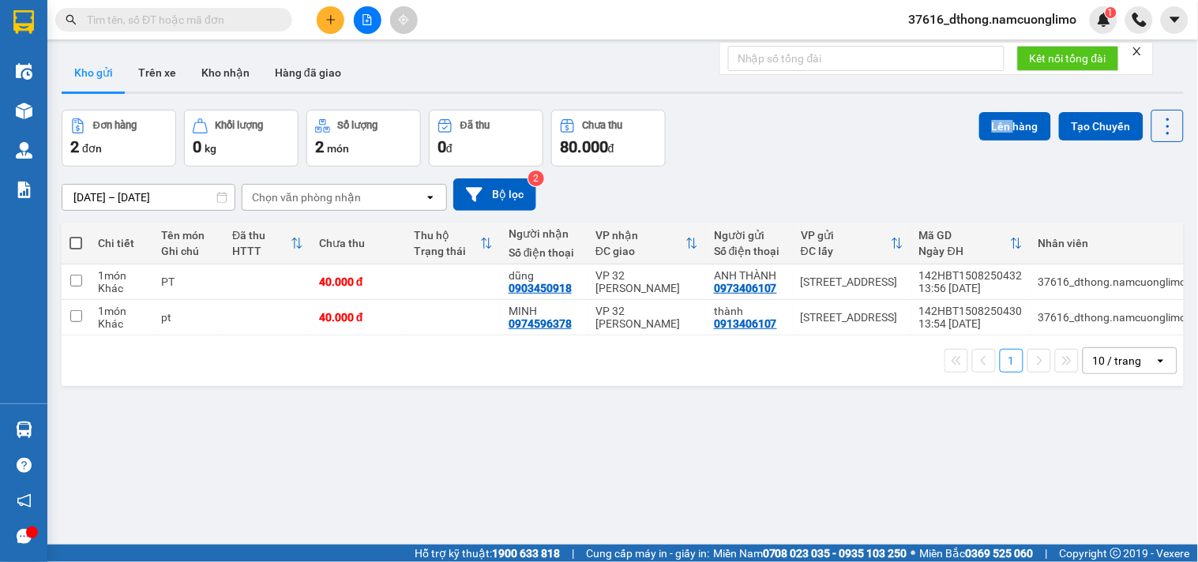
click at [920, 147] on div "Đơn hàng 2 đơn Khối lượng 0 kg Số lượng 2 món Đã thu 0 đ Chưa thu 80.000 đ Lên …" at bounding box center [623, 138] width 1122 height 57
click at [784, 145] on div "Đơn hàng 2 đơn Khối lượng 0 kg Số lượng 2 món Đã thu 0 đ Chưa thu 80.000 đ Lên …" at bounding box center [623, 138] width 1122 height 57
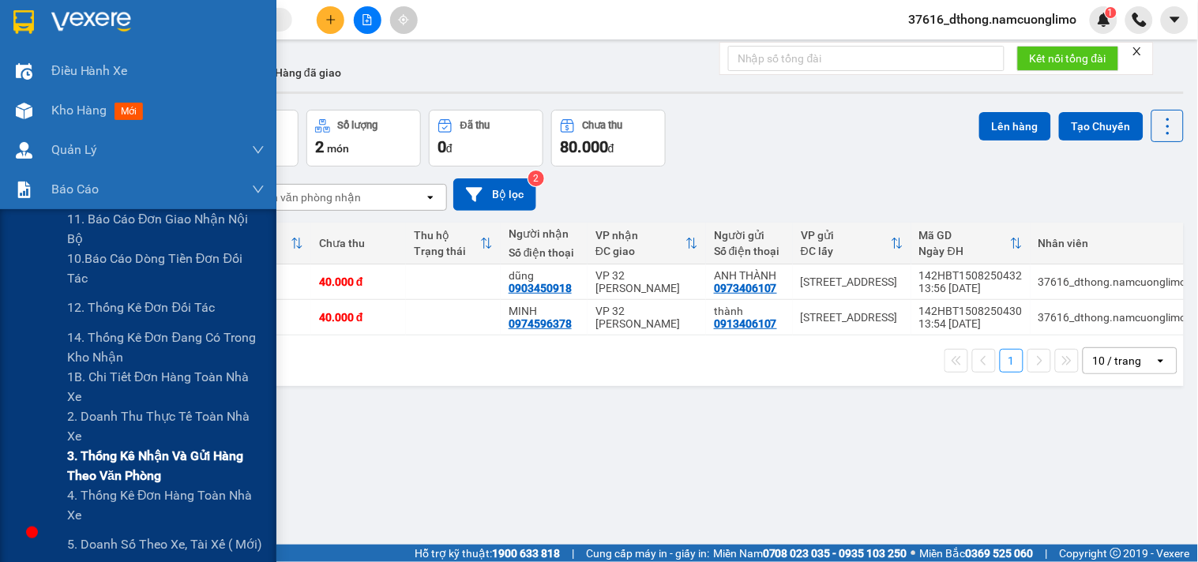
click at [131, 460] on span "3. Thống kê nhận và gửi hàng theo văn phòng" at bounding box center [165, 465] width 197 height 39
